Goal: Information Seeking & Learning: Learn about a topic

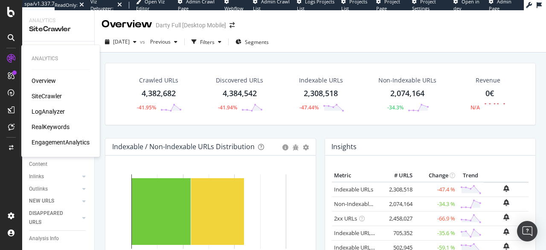
click at [47, 77] on div "Overview" at bounding box center [44, 80] width 24 height 9
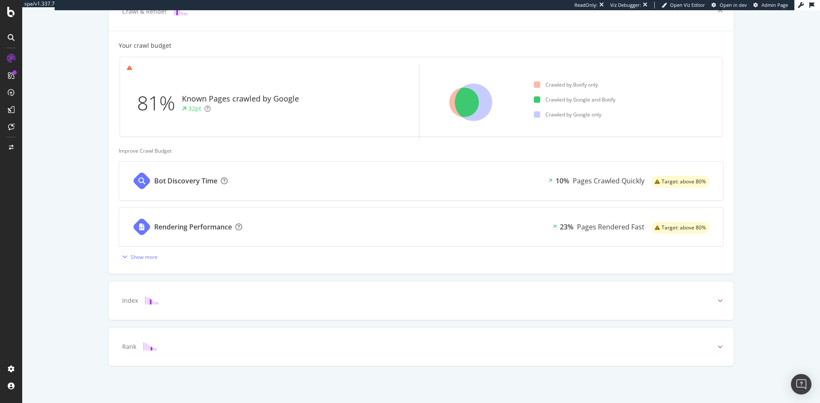
scroll to position [250, 0]
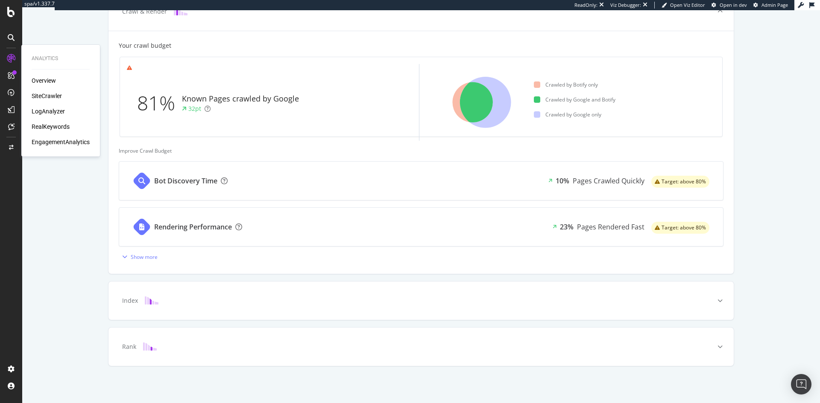
click at [58, 97] on div "SiteCrawler" at bounding box center [47, 96] width 30 height 9
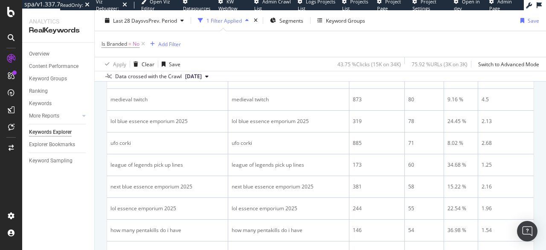
scroll to position [443, 0]
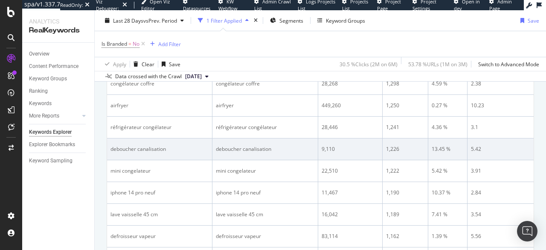
scroll to position [1135, 0]
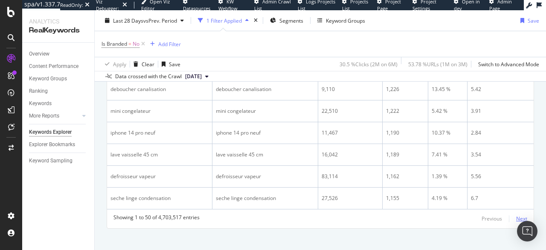
click at [517, 215] on div "Next" at bounding box center [522, 218] width 11 height 7
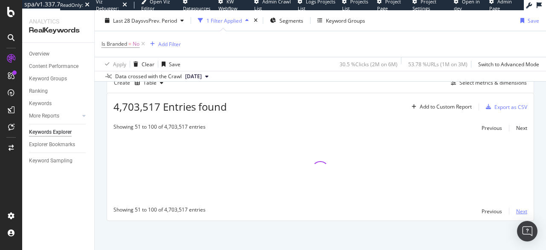
click at [517, 210] on div "Next" at bounding box center [522, 210] width 11 height 7
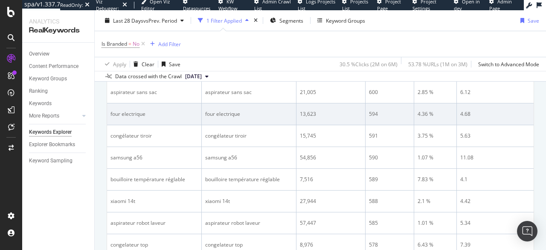
scroll to position [1151, 0]
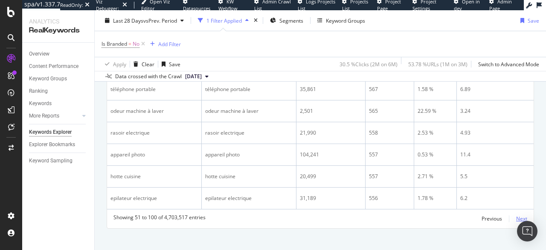
click at [517, 215] on div "Next" at bounding box center [522, 218] width 11 height 7
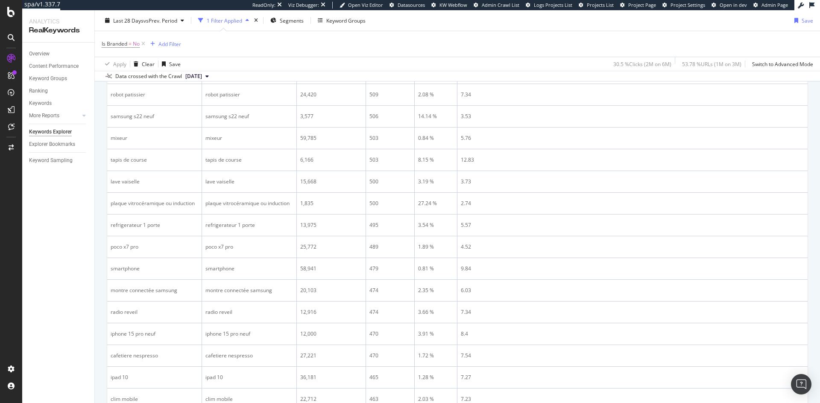
scroll to position [990, 0]
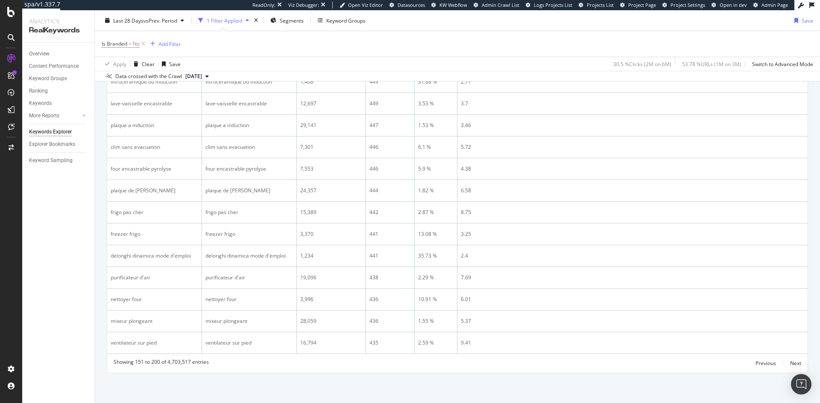
click at [546, 249] on div "Previous Next" at bounding box center [778, 364] width 46 height 10
click at [546, 249] on div "Next" at bounding box center [795, 363] width 11 height 7
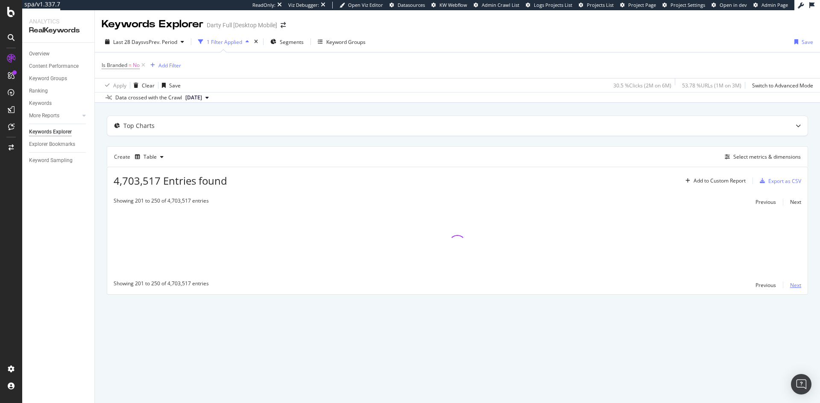
scroll to position [0, 0]
click at [546, 249] on div "Next" at bounding box center [795, 285] width 11 height 7
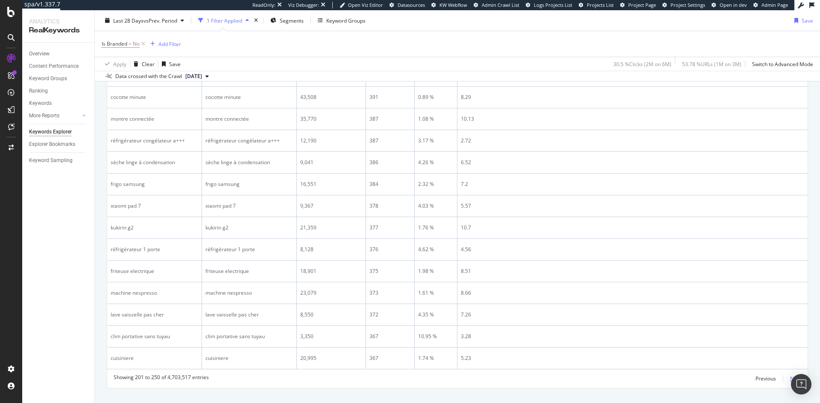
scroll to position [990, 0]
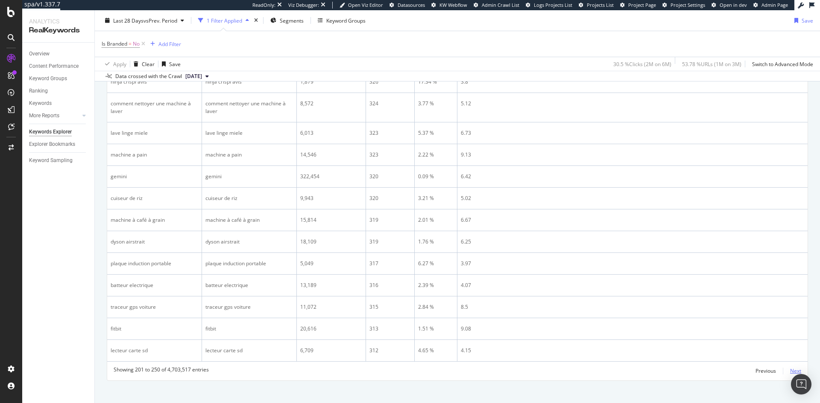
click at [546, 249] on div "Next" at bounding box center [795, 371] width 11 height 7
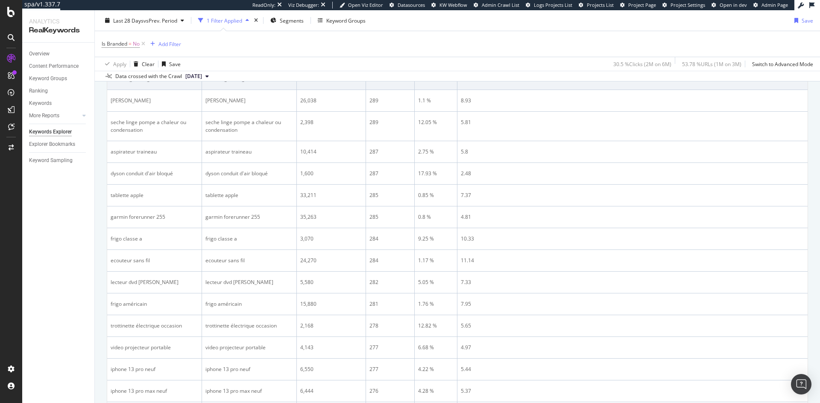
scroll to position [1006, 0]
